Goal: Task Accomplishment & Management: Manage account settings

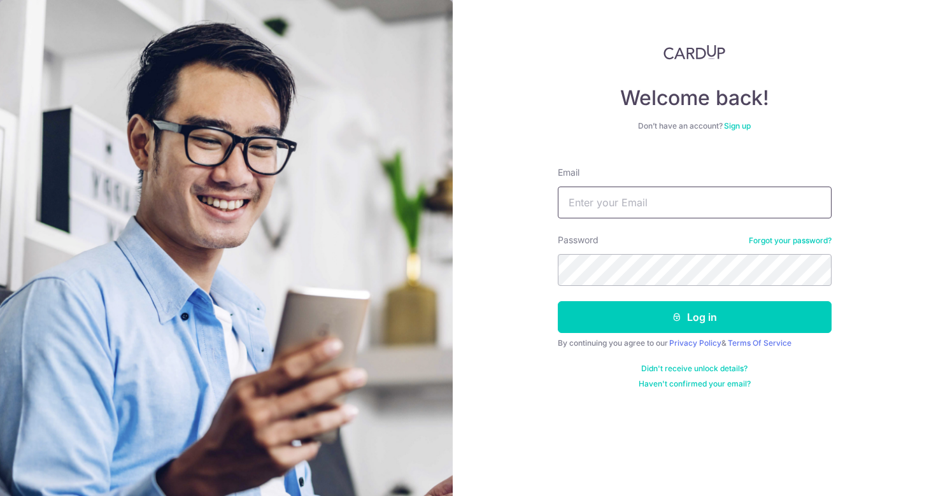
click at [611, 205] on input "Email" at bounding box center [695, 203] width 274 height 32
type input "[PERSON_NAME][EMAIL_ADDRESS][PERSON_NAME][DOMAIN_NAME]"
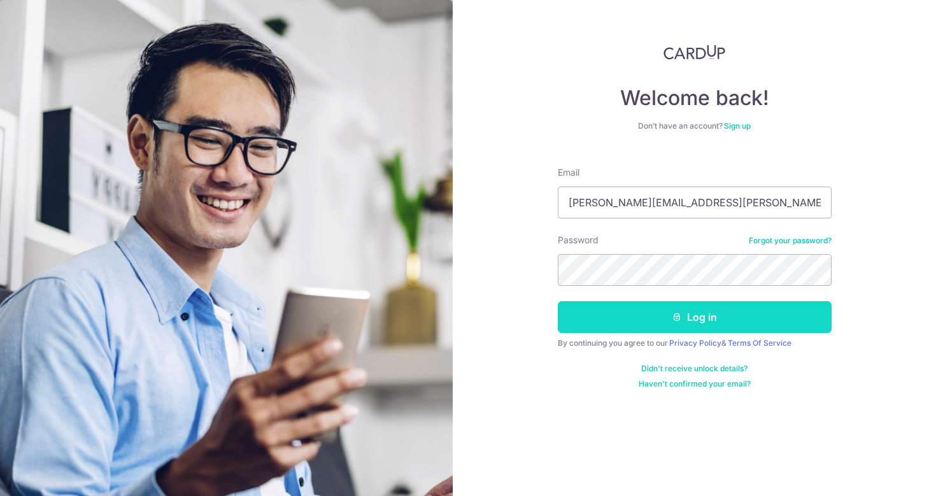
click at [655, 306] on button "Log in" at bounding box center [695, 317] width 274 height 32
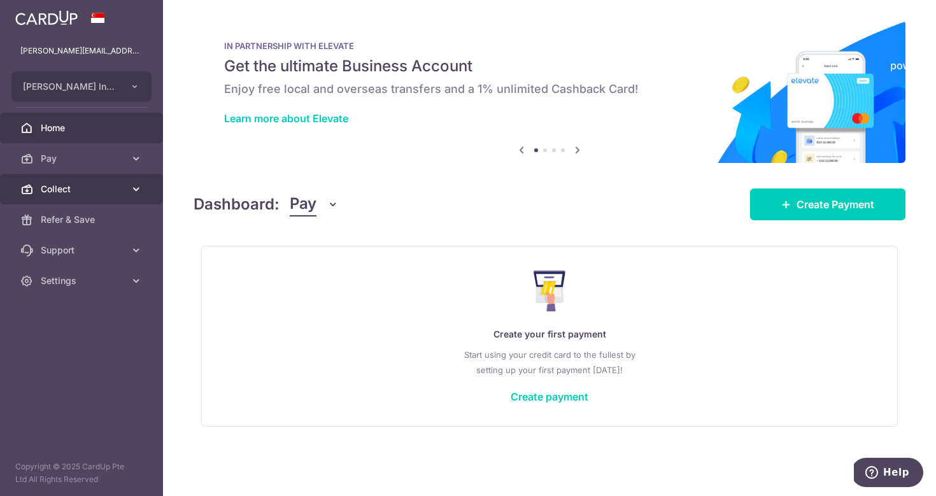
click at [97, 187] on span "Collect" at bounding box center [83, 189] width 84 height 13
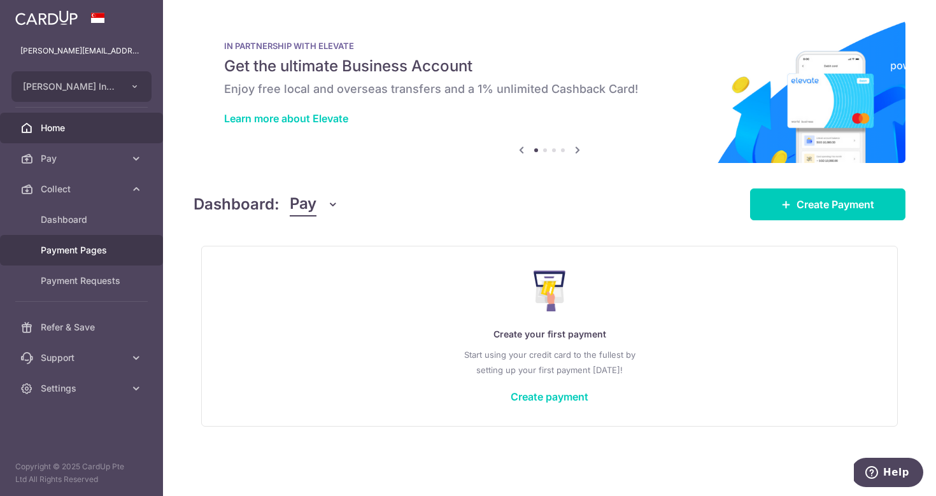
click at [94, 253] on span "Payment Pages" at bounding box center [83, 250] width 84 height 13
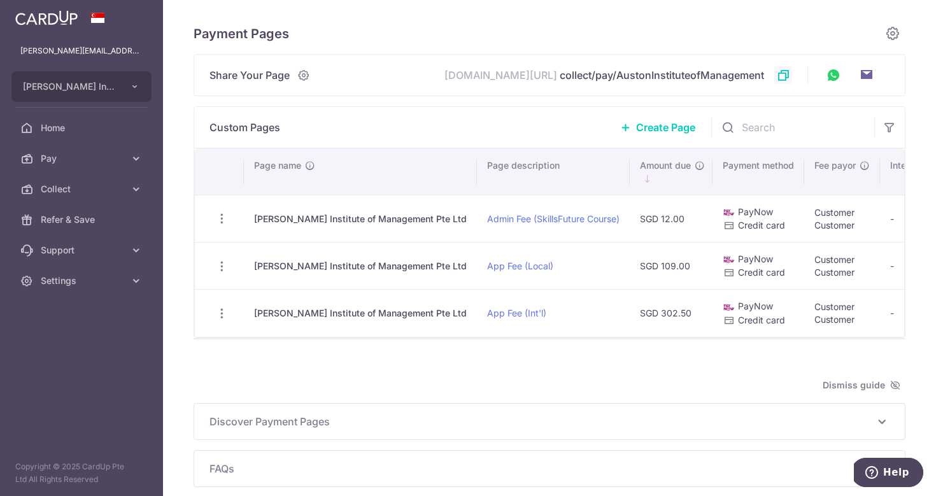
click at [786, 69] on icon at bounding box center [783, 75] width 13 height 13
click at [668, 118] on link "Create Page" at bounding box center [658, 127] width 106 height 32
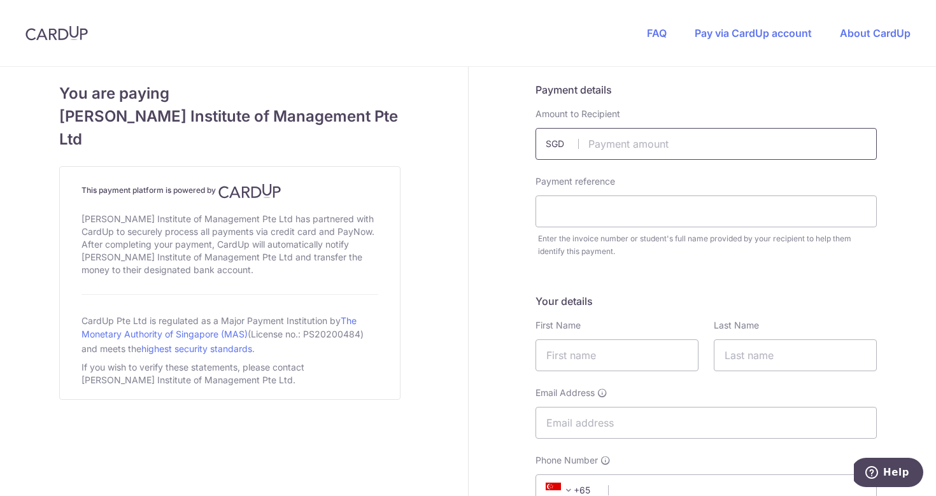
click at [569, 132] on input "text" at bounding box center [706, 144] width 341 height 32
click at [549, 146] on span "SGD" at bounding box center [562, 144] width 33 height 13
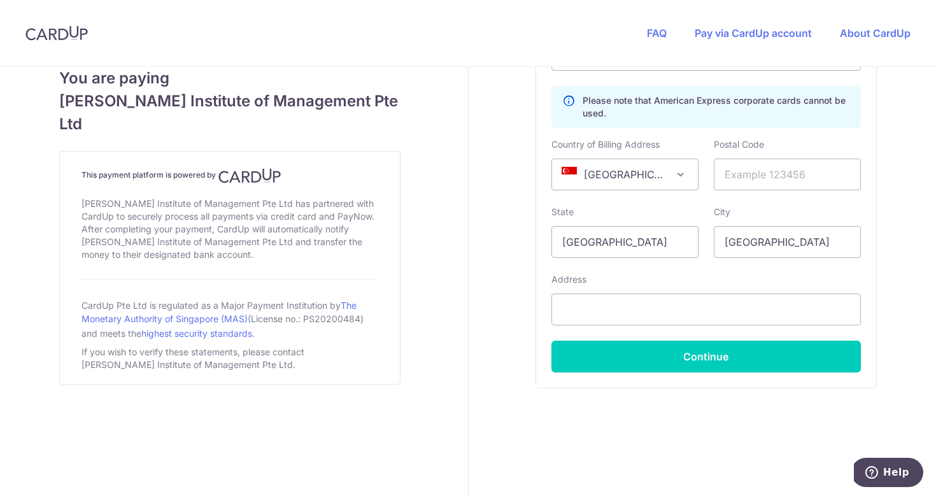
click at [553, 387] on div "Credit Card Card Details Secure 256-bit SSL Pay with your credit card for this …" at bounding box center [706, 122] width 341 height 532
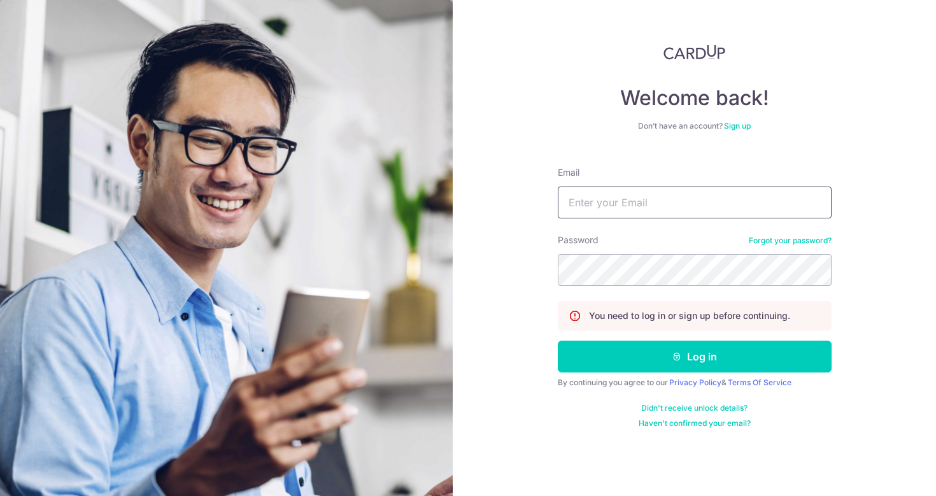
click at [648, 200] on input "Email" at bounding box center [695, 203] width 274 height 32
type input "[PERSON_NAME][EMAIL_ADDRESS][PERSON_NAME][DOMAIN_NAME]"
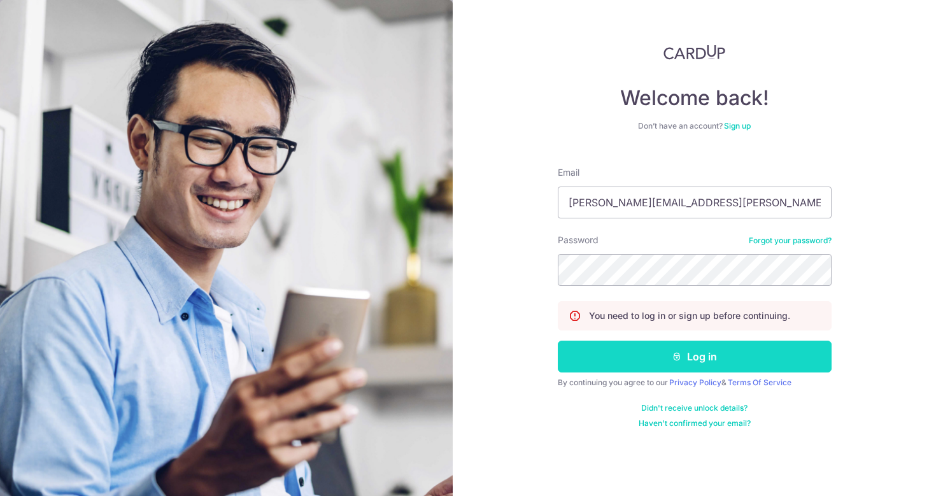
click at [680, 363] on button "Log in" at bounding box center [695, 357] width 274 height 32
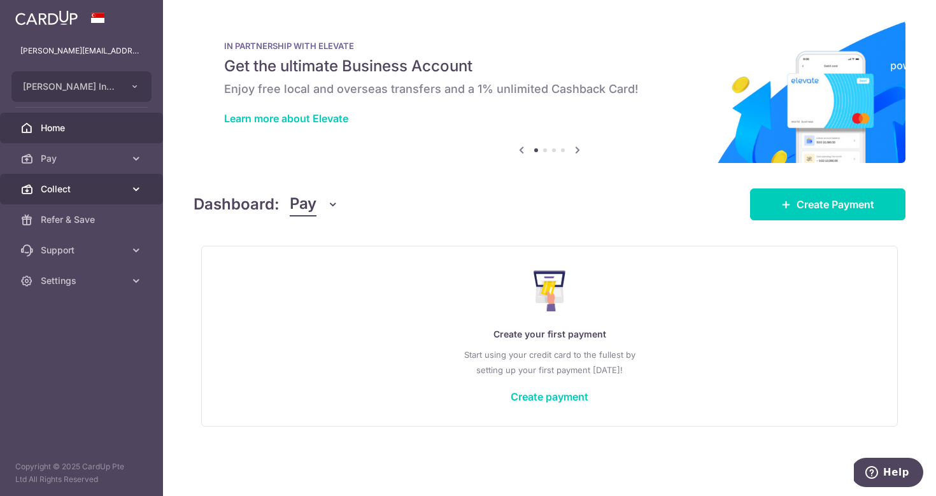
click at [90, 187] on span "Collect" at bounding box center [83, 189] width 84 height 13
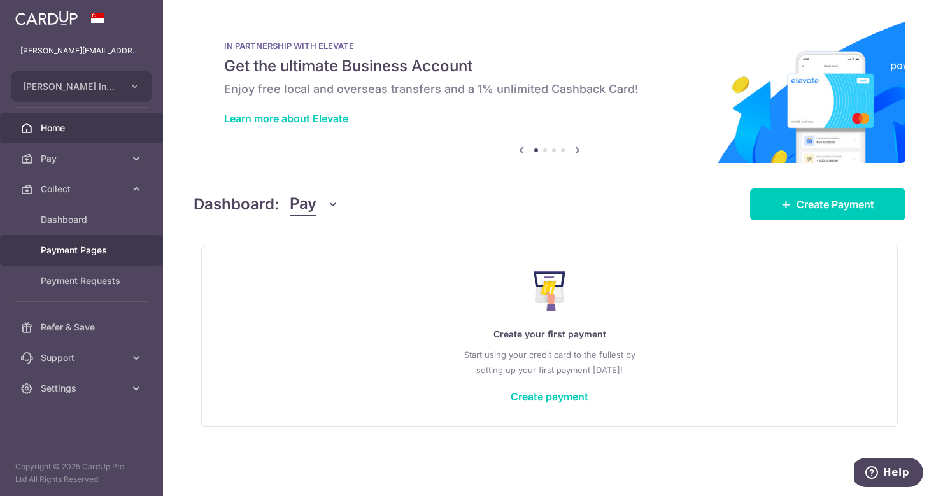
click at [82, 247] on span "Payment Pages" at bounding box center [83, 250] width 84 height 13
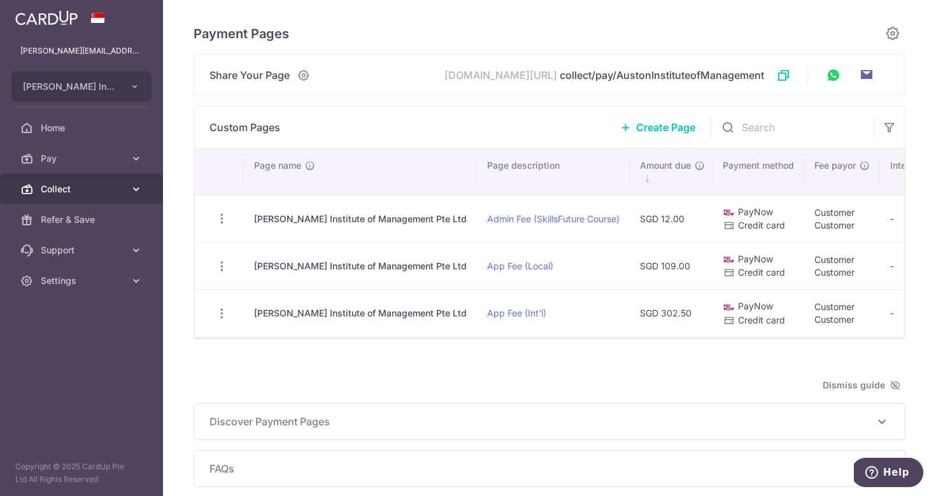
click at [80, 188] on span "Collect" at bounding box center [83, 189] width 84 height 13
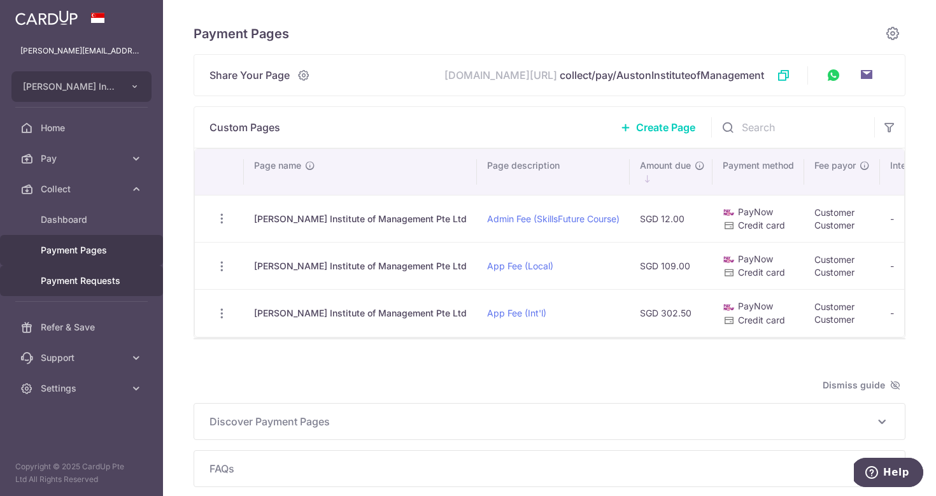
click at [75, 282] on span "Payment Requests" at bounding box center [83, 280] width 84 height 13
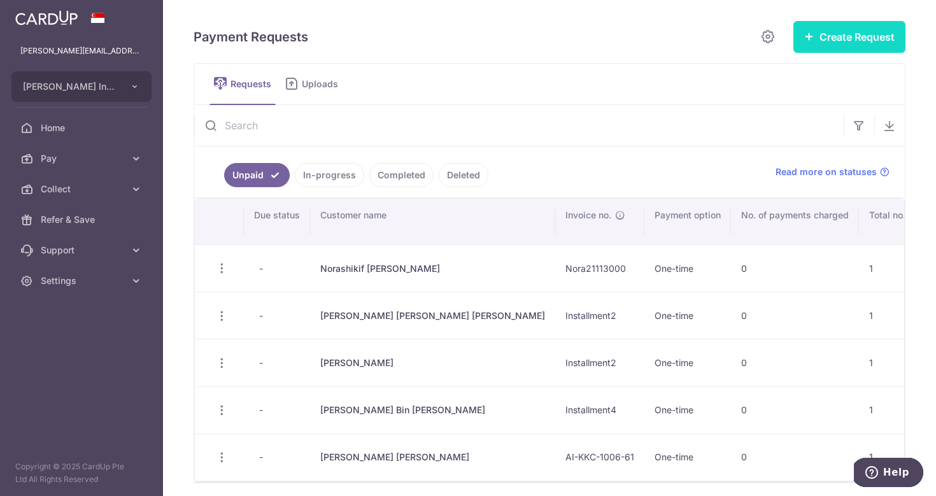
click at [816, 41] on button "Create Request" at bounding box center [850, 37] width 112 height 32
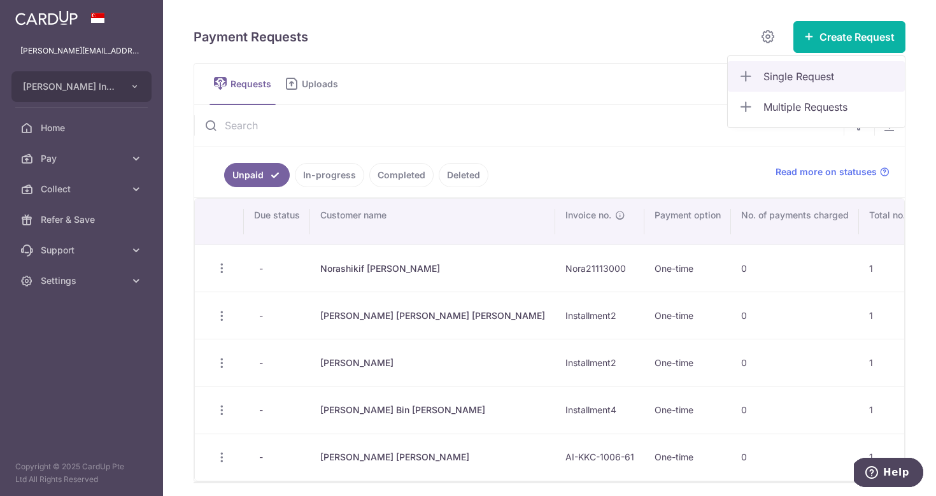
click at [799, 77] on span "Single Request" at bounding box center [829, 76] width 131 height 15
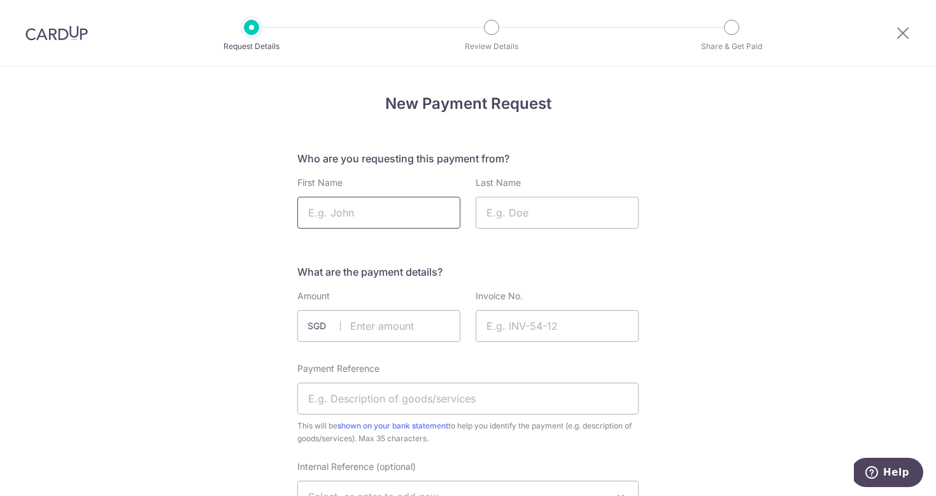
click at [399, 213] on input "First Name" at bounding box center [378, 213] width 163 height 32
type input "Michael"
click at [902, 31] on icon at bounding box center [902, 33] width 15 height 16
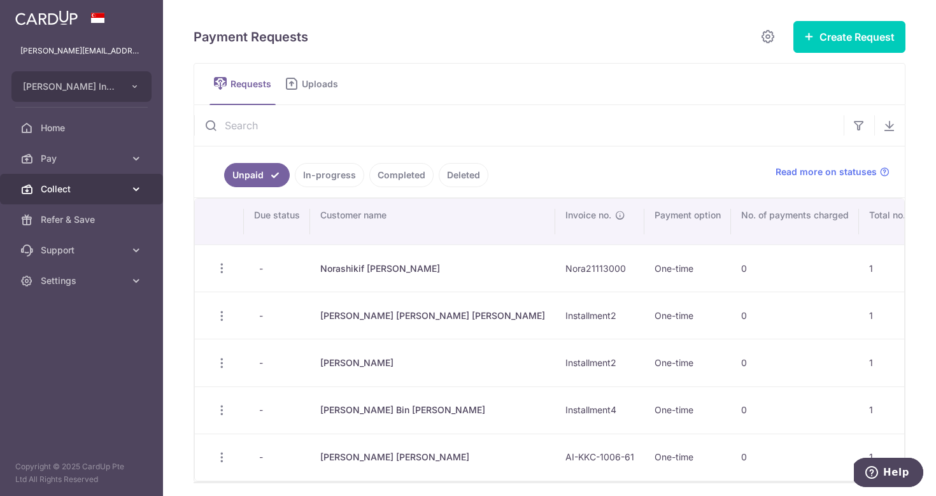
click at [125, 192] on link "Collect" at bounding box center [81, 189] width 163 height 31
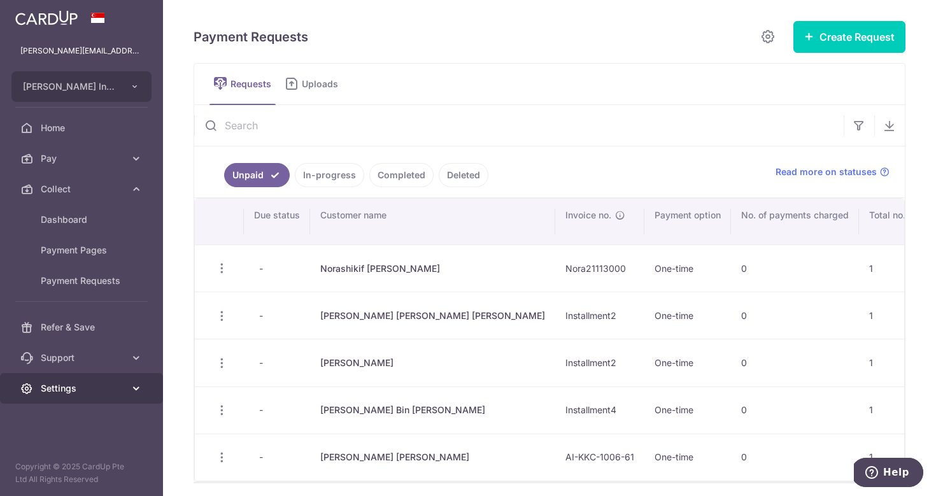
click at [118, 390] on span "Settings" at bounding box center [83, 388] width 84 height 13
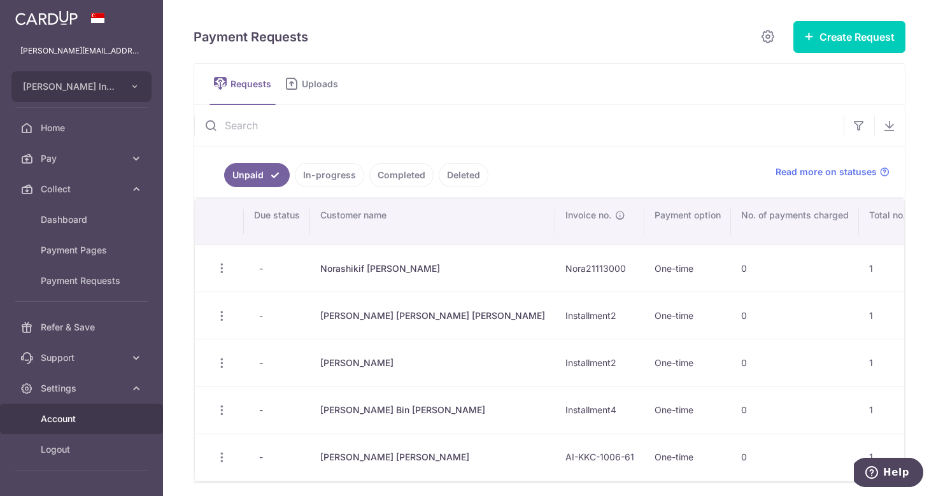
click at [79, 417] on span "Account" at bounding box center [83, 419] width 84 height 13
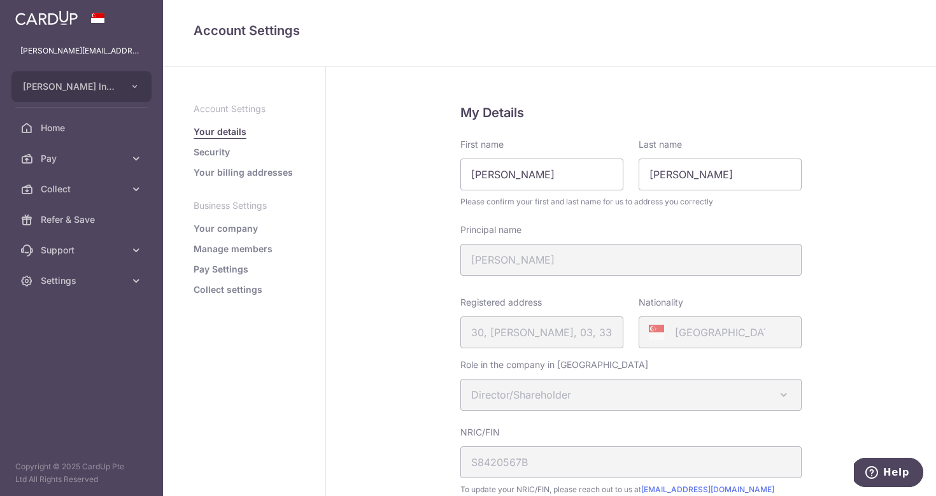
click at [234, 230] on link "Your company" at bounding box center [226, 228] width 64 height 13
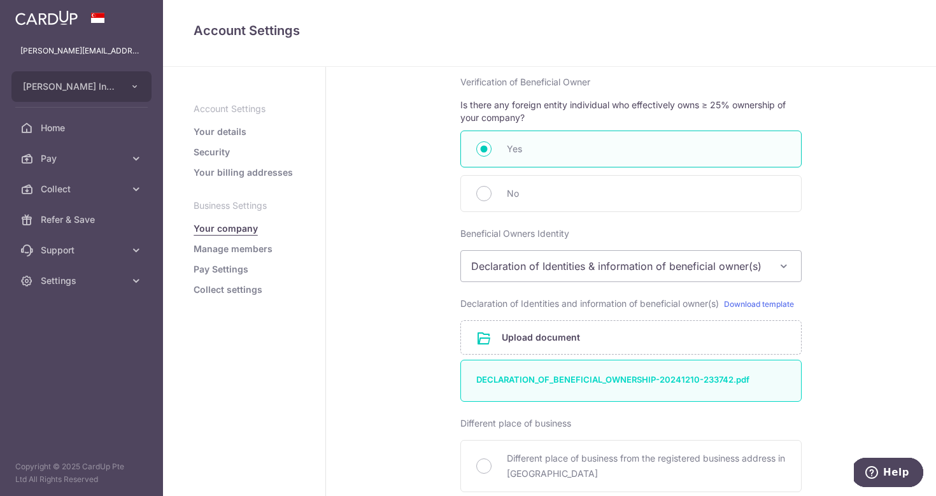
scroll to position [683, 0]
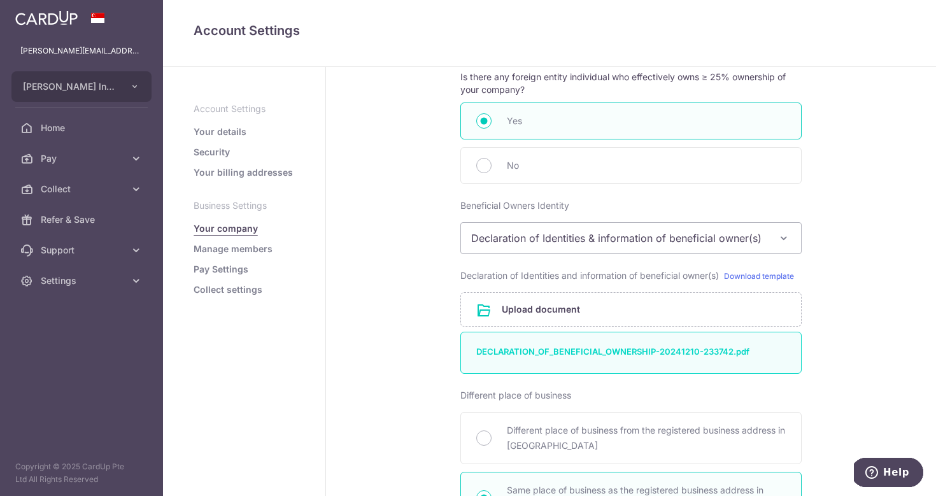
click at [224, 253] on link "Manage members" at bounding box center [233, 249] width 79 height 13
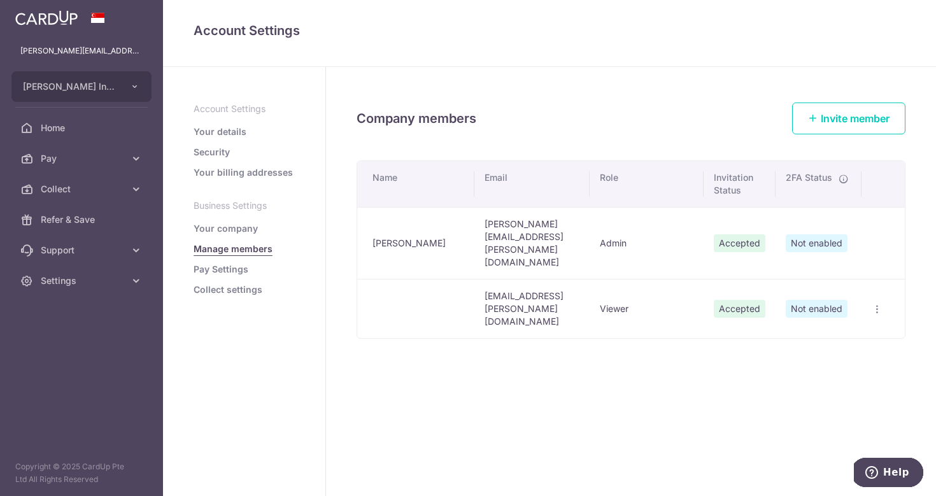
click at [217, 271] on link "Pay Settings" at bounding box center [221, 269] width 55 height 13
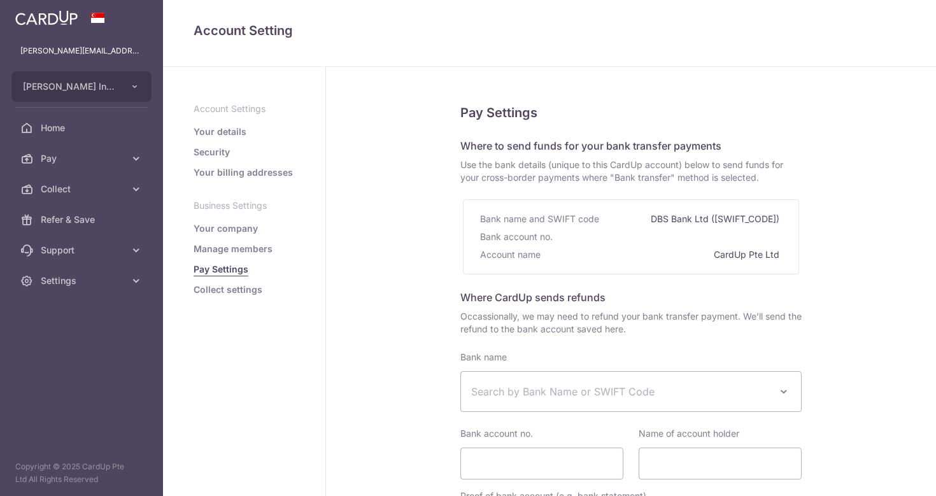
select select
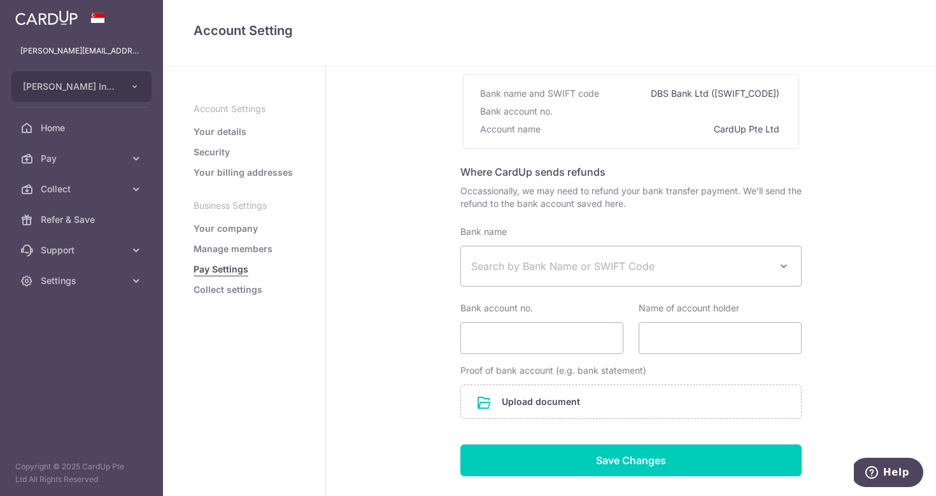
scroll to position [126, 0]
click at [218, 290] on link "Collect settings" at bounding box center [228, 289] width 69 height 13
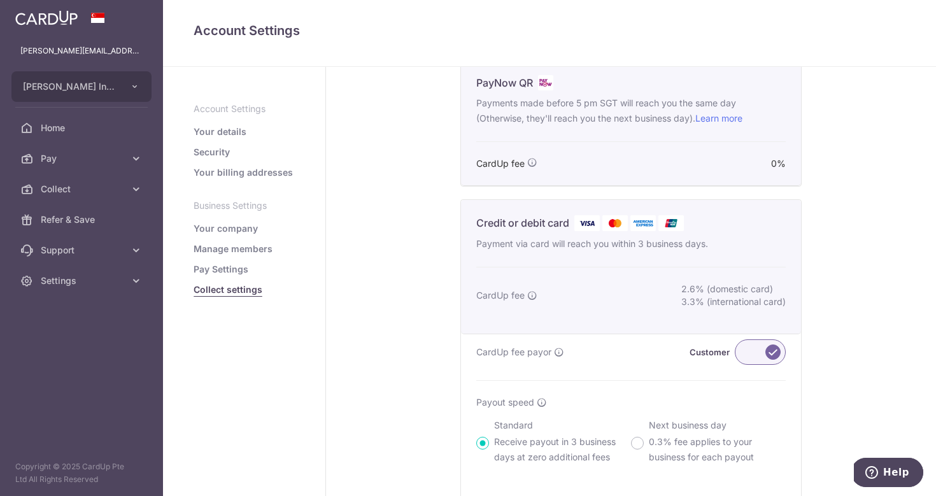
scroll to position [334, 0]
click at [853, 339] on div "Collect Settings Collect Account Status Approved Where you will receive payment…" at bounding box center [631, 370] width 610 height 1275
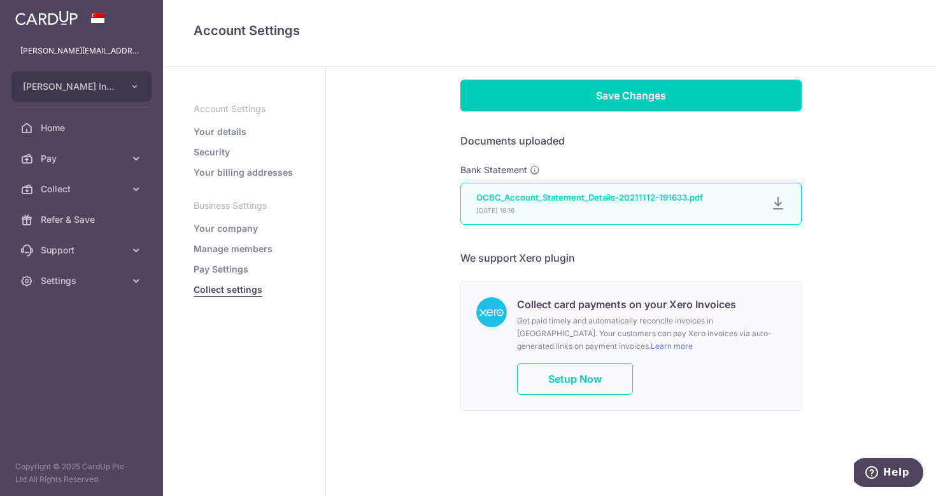
scroll to position [0, 0]
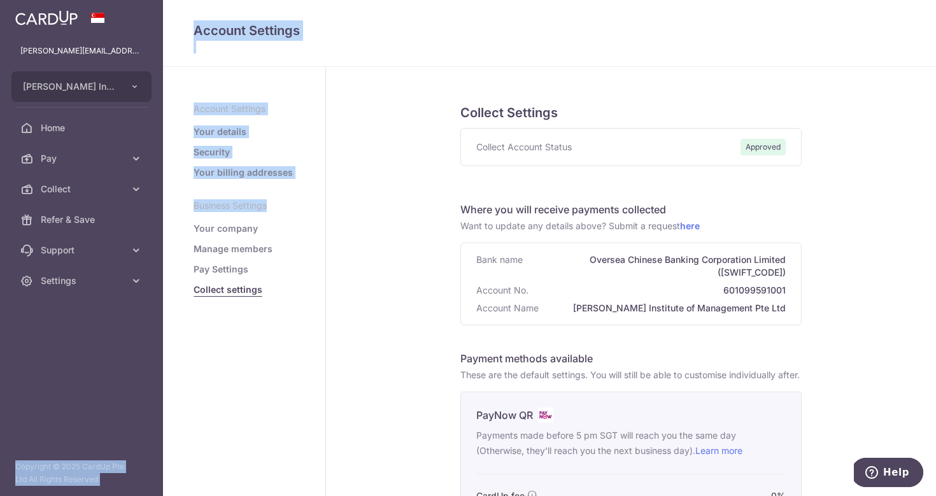
drag, startPoint x: 85, startPoint y: 285, endPoint x: 224, endPoint y: 212, distance: 157.5
click at [224, 212] on main "[PERSON_NAME][EMAIL_ADDRESS][PERSON_NAME][DOMAIN_NAME] Auston Institute of Mana…" at bounding box center [468, 248] width 936 height 496
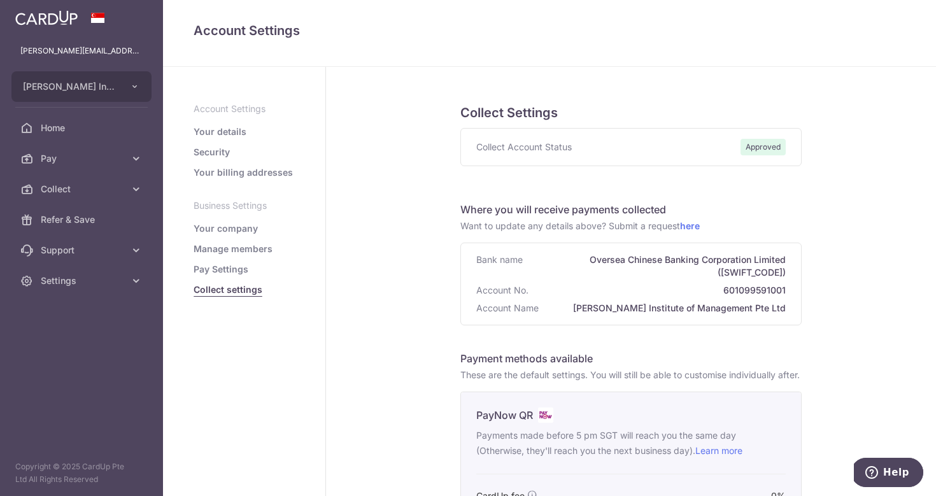
click at [65, 187] on span "Collect" at bounding box center [83, 189] width 84 height 13
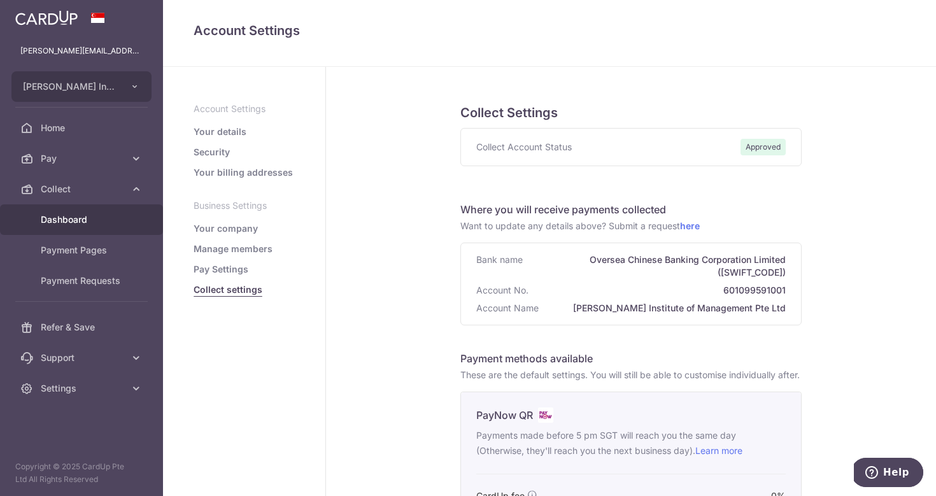
click at [78, 222] on span "Dashboard" at bounding box center [83, 219] width 84 height 13
